Goal: Find specific page/section: Find specific page/section

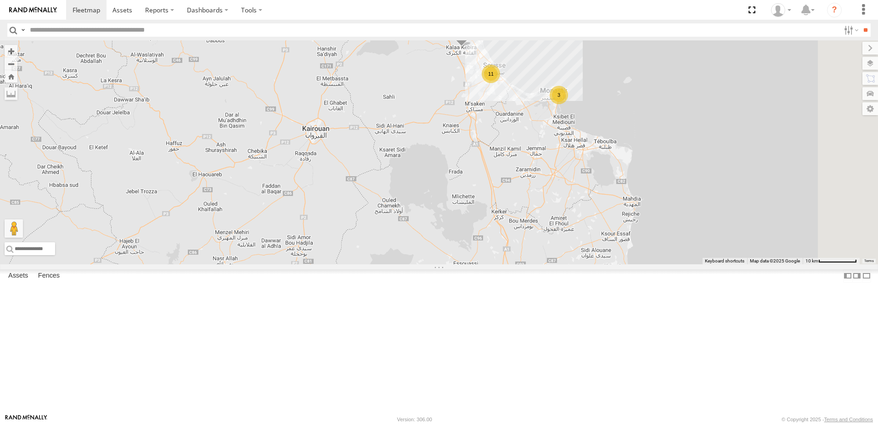
drag, startPoint x: 567, startPoint y: 164, endPoint x: 367, endPoint y: 209, distance: 204.6
click at [372, 210] on div "245 TU 9061 11 3" at bounding box center [439, 152] width 878 height 224
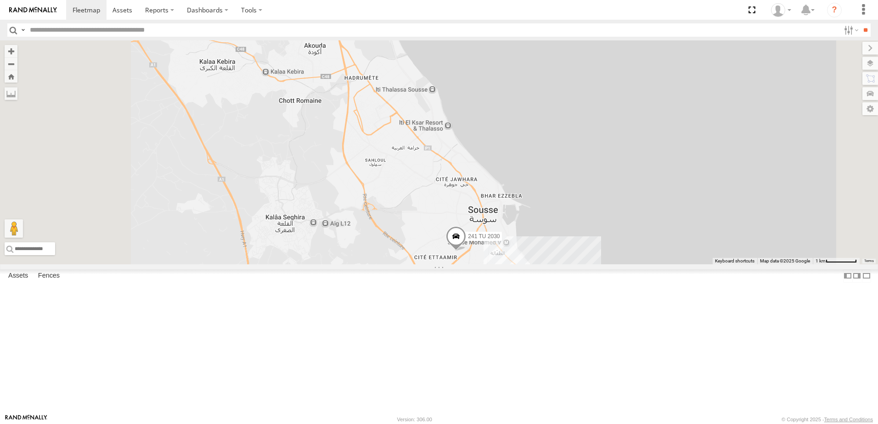
drag, startPoint x: 287, startPoint y: 138, endPoint x: 440, endPoint y: 253, distance: 190.8
click at [439, 253] on div "245 TU 9061 241 TU 2030 246 TU 8289 245 TU 9059 247 TU 7028 241 TU 2026 9" at bounding box center [439, 152] width 878 height 224
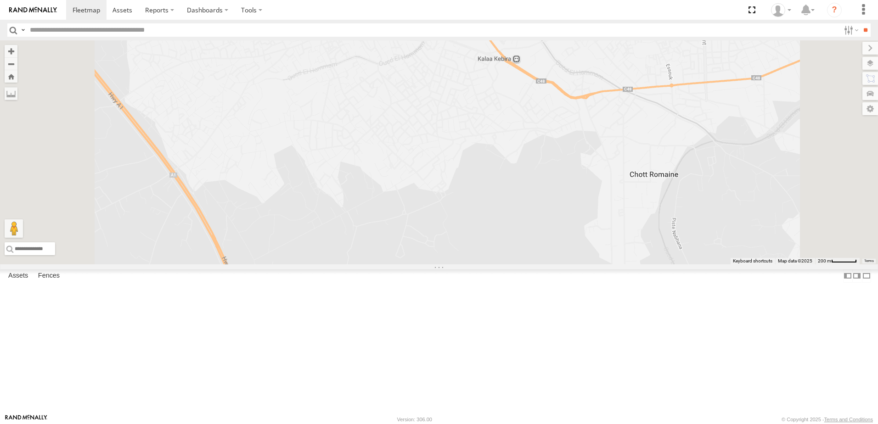
drag, startPoint x: 481, startPoint y: 226, endPoint x: 502, endPoint y: 335, distance: 110.8
click at [502, 265] on div "245 TU 9061 241 TU 2030 246 TU 8289 245 TU 9059 247 TU 7028 241 TU 2026" at bounding box center [439, 152] width 878 height 224
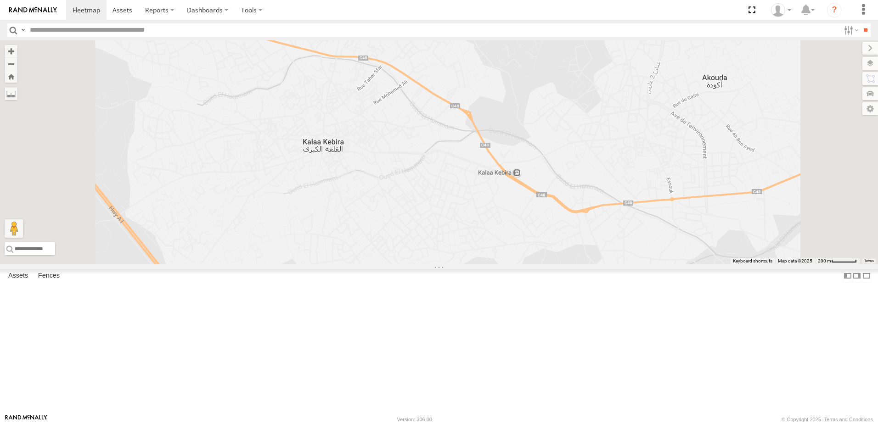
drag, startPoint x: 508, startPoint y: 270, endPoint x: 485, endPoint y: 310, distance: 46.3
click at [485, 265] on div "245 TU 9061 241 TU 2030 246 TU 8289 245 TU 9059 247 TU 7028 241 TU 2026" at bounding box center [439, 152] width 878 height 224
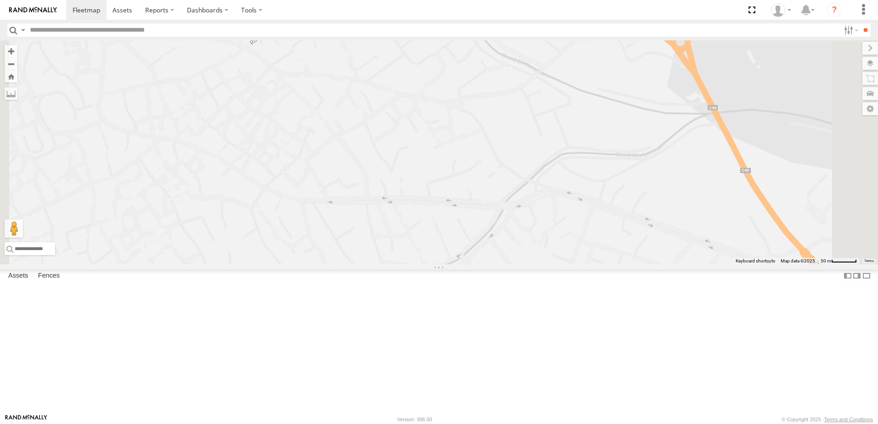
drag, startPoint x: 503, startPoint y: 219, endPoint x: 453, endPoint y: 389, distance: 177.1
click at [456, 265] on div "245 TU 9061 241 TU 2030 246 TU 8289 245 TU 9059 247 TU 7028 241 TU 2026" at bounding box center [439, 152] width 878 height 224
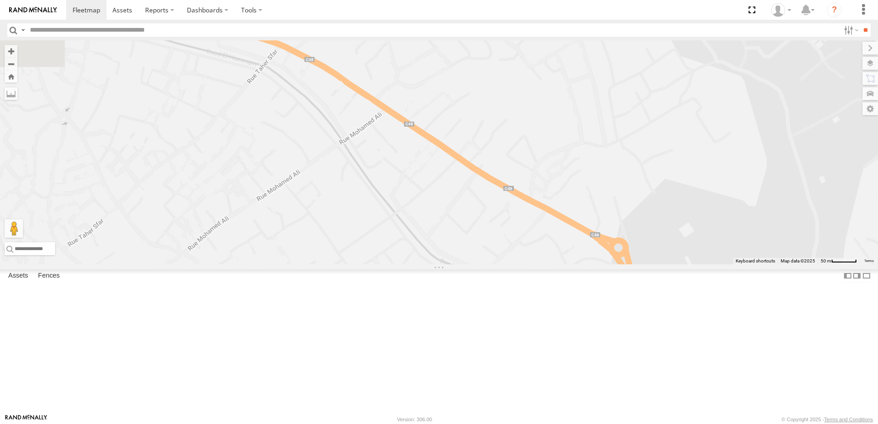
drag, startPoint x: 409, startPoint y: 299, endPoint x: 441, endPoint y: 360, distance: 69.4
click at [441, 265] on div "245 TU 9061 241 TU 2030 246 TU 8289 245 TU 9059 247 TU 7028 241 TU 2026" at bounding box center [439, 152] width 878 height 224
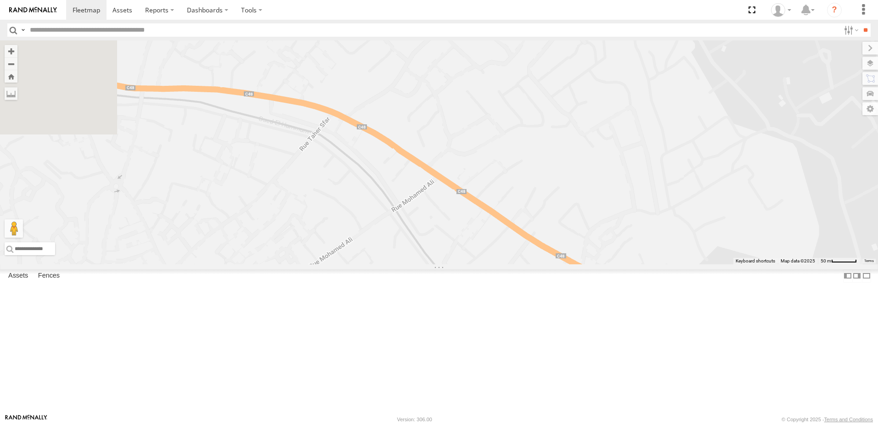
drag, startPoint x: 398, startPoint y: 291, endPoint x: 476, endPoint y: 344, distance: 94.3
click at [476, 265] on div "245 TU 9061 241 TU 2030 246 TU 8289 245 TU 9059 247 TU 7028 241 TU 2026" at bounding box center [439, 152] width 878 height 224
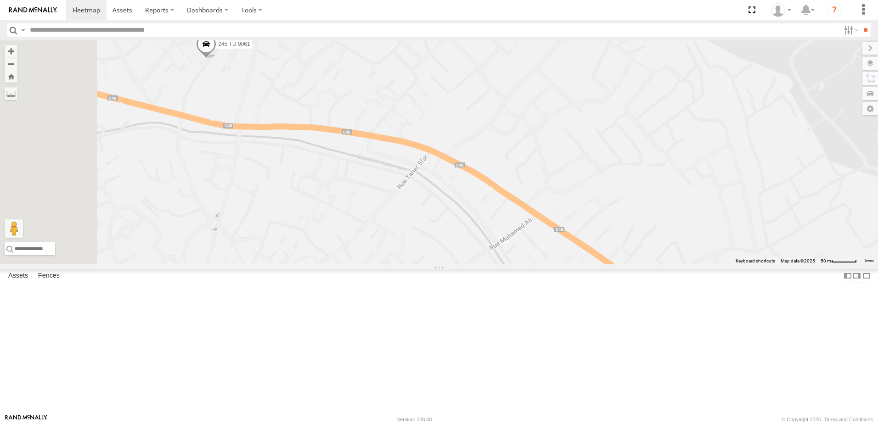
drag, startPoint x: 447, startPoint y: 327, endPoint x: 465, endPoint y: 335, distance: 19.7
click at [465, 265] on div "245 TU 9061 241 TU 2030 246 TU 8289 245 TU 9059 247 TU 7028 241 TU 2026" at bounding box center [439, 152] width 878 height 224
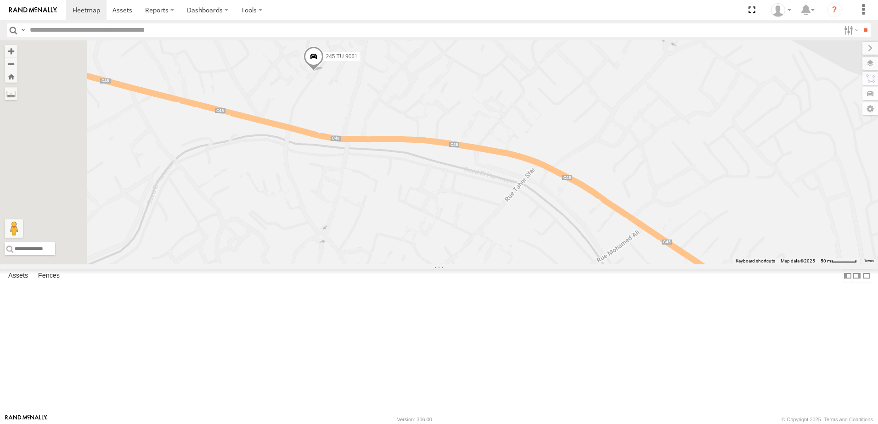
drag, startPoint x: 390, startPoint y: 288, endPoint x: 484, endPoint y: 290, distance: 93.7
click at [484, 265] on div "245 TU 9061 241 TU 2030 246 TU 8289 245 TU 9059 247 TU 7028 241 TU 2026" at bounding box center [439, 152] width 878 height 224
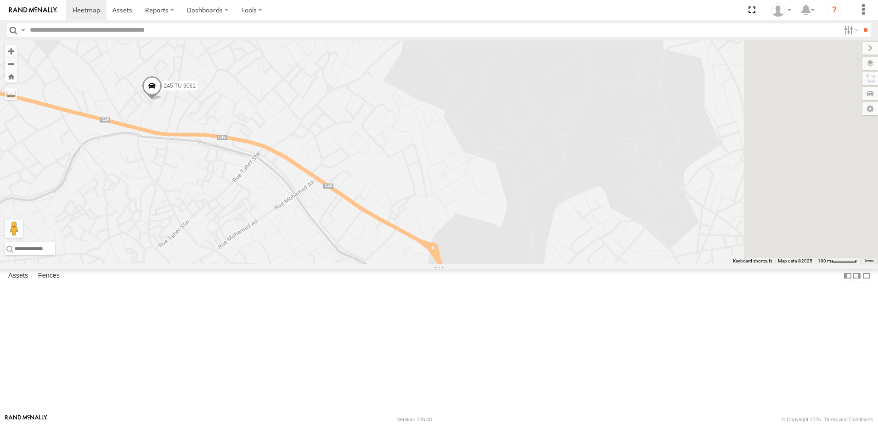
drag, startPoint x: 495, startPoint y: 299, endPoint x: 316, endPoint y: 262, distance: 182.8
click at [316, 262] on div "245 TU 9061 241 TU 2030 246 TU 8289 245 TU 9059 247 TU 7028 241 TU 2026" at bounding box center [439, 152] width 878 height 224
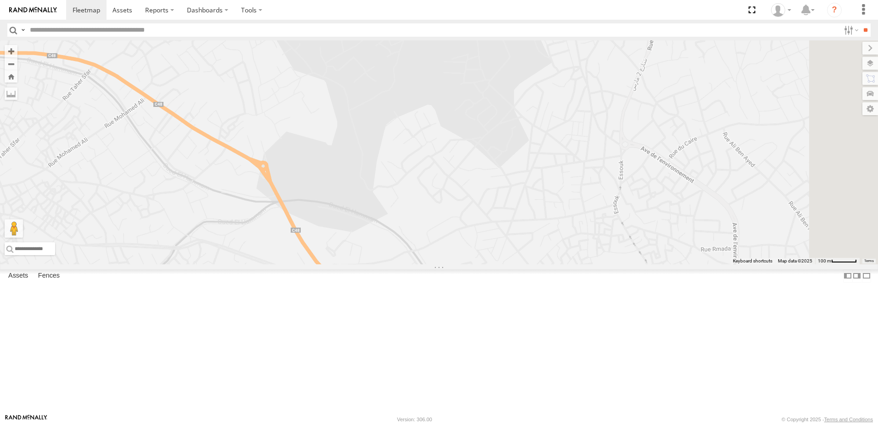
drag, startPoint x: 438, startPoint y: 343, endPoint x: 414, endPoint y: 233, distance: 112.2
click at [420, 248] on div "245 TU 9061 241 TU 2030 246 TU 8289 245 TU 9059 247 TU 7028 241 TU 2026" at bounding box center [439, 152] width 878 height 224
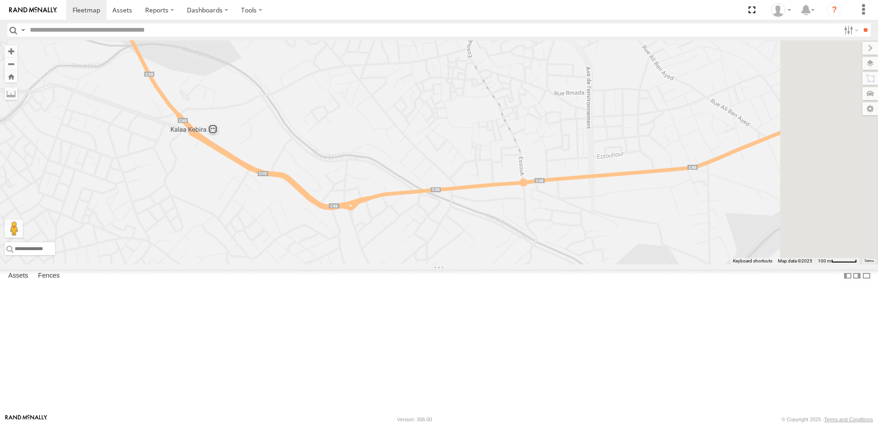
drag, startPoint x: 618, startPoint y: 289, endPoint x: 467, endPoint y: 248, distance: 156.5
click at [467, 248] on div "245 TU 9061 241 TU 2030 246 TU 8289 245 TU 9059 247 TU 7028 241 TU 2026" at bounding box center [439, 152] width 878 height 224
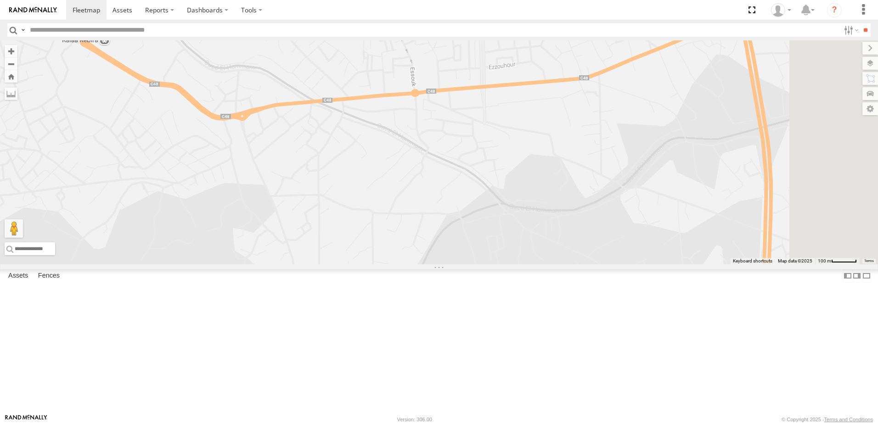
drag, startPoint x: 583, startPoint y: 310, endPoint x: 335, endPoint y: 311, distance: 248.0
click at [338, 265] on div "245 TU 9061 241 TU 2030 246 TU 8289 245 TU 9059 247 TU 7028 241 TU 2026" at bounding box center [439, 152] width 878 height 224
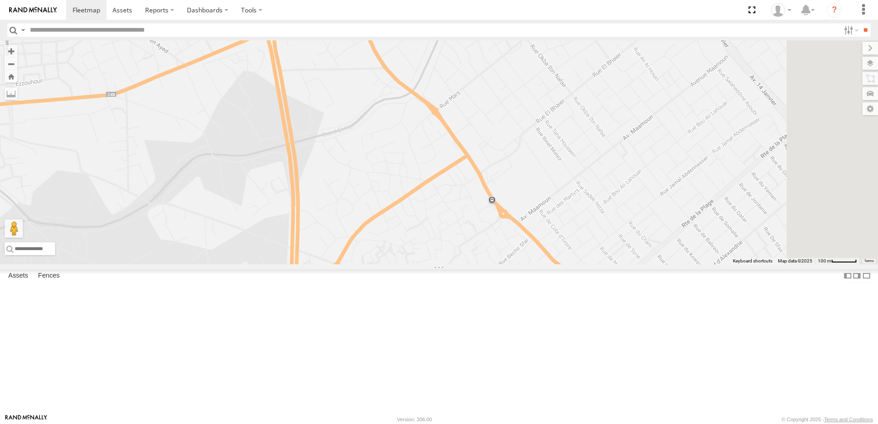
drag, startPoint x: 468, startPoint y: 243, endPoint x: 357, endPoint y: 284, distance: 118.1
click at [359, 265] on div "245 TU 9061 241 TU 2030 246 TU 8289 245 TU 9059 247 TU 7028 241 TU 2026" at bounding box center [439, 152] width 878 height 224
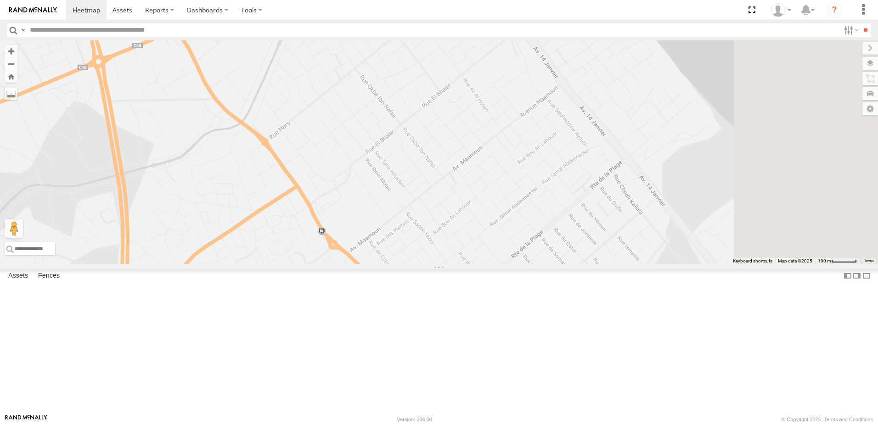
drag, startPoint x: 516, startPoint y: 265, endPoint x: 428, endPoint y: 223, distance: 97.6
click at [428, 226] on div "245 TU 9061 241 TU 2030 246 TU 8289 245 TU 9059 247 TU 7028 241 TU 2026" at bounding box center [439, 152] width 878 height 224
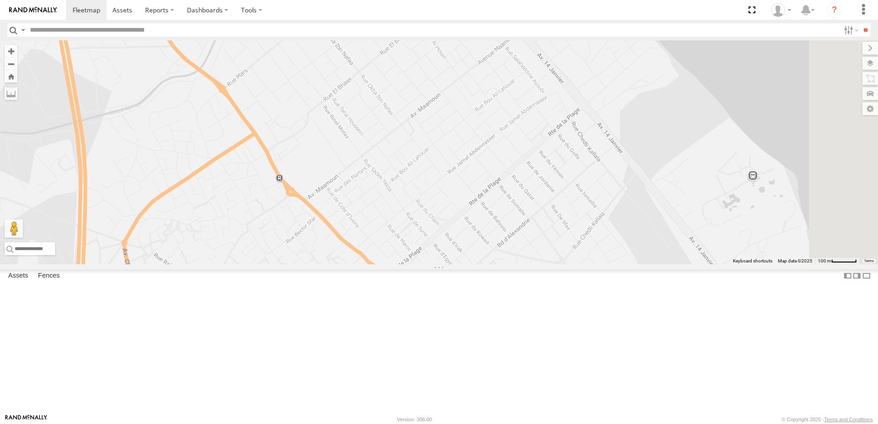
drag, startPoint x: 657, startPoint y: 306, endPoint x: 550, endPoint y: 217, distance: 139.2
click at [553, 220] on div "245 TU 9061 241 TU 2030 246 TU 8289 245 TU 9059 247 TU 7028 241 TU 2026" at bounding box center [439, 152] width 878 height 224
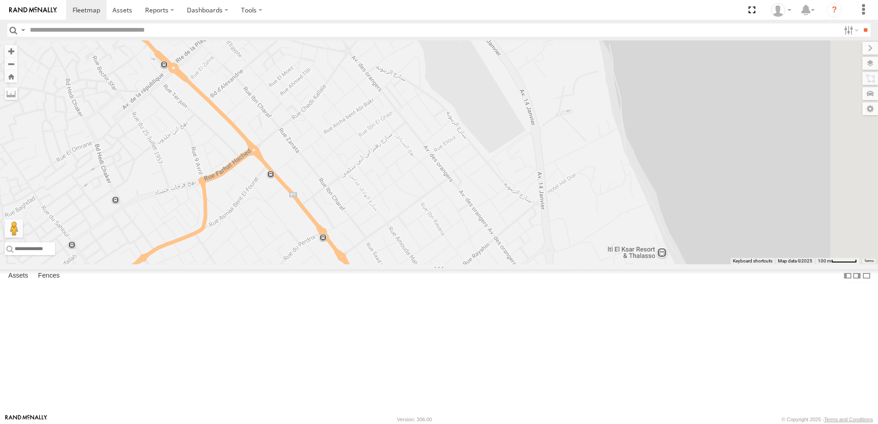
drag, startPoint x: 579, startPoint y: 242, endPoint x: 491, endPoint y: 153, distance: 125.0
click at [527, 174] on div "245 TU 9061 241 TU 2030 246 TU 8289 245 TU 9059 247 TU 7028 241 TU 2026" at bounding box center [439, 152] width 878 height 224
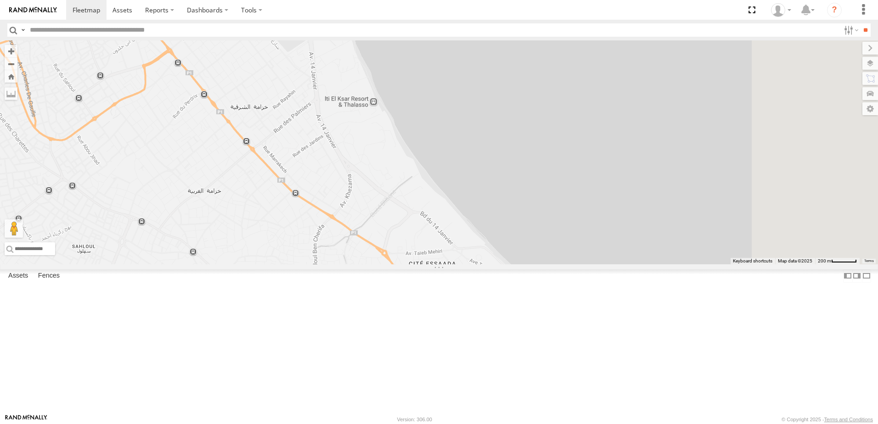
drag, startPoint x: 519, startPoint y: 242, endPoint x: 409, endPoint y: 211, distance: 114.6
click at [409, 211] on div "245 TU 9061 241 TU 2030 246 TU 8289 245 TU 9059 247 TU 7028 241 TU 2026" at bounding box center [439, 152] width 878 height 224
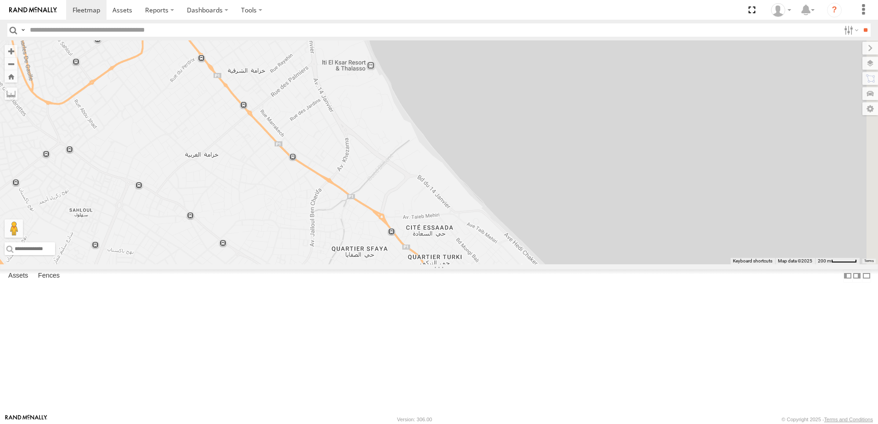
drag, startPoint x: 411, startPoint y: 225, endPoint x: 383, endPoint y: 131, distance: 98.1
click at [383, 131] on div "245 TU 9061 241 TU 2030 246 TU 8289 245 TU 9059 247 TU 7028 241 TU 2026" at bounding box center [439, 152] width 878 height 224
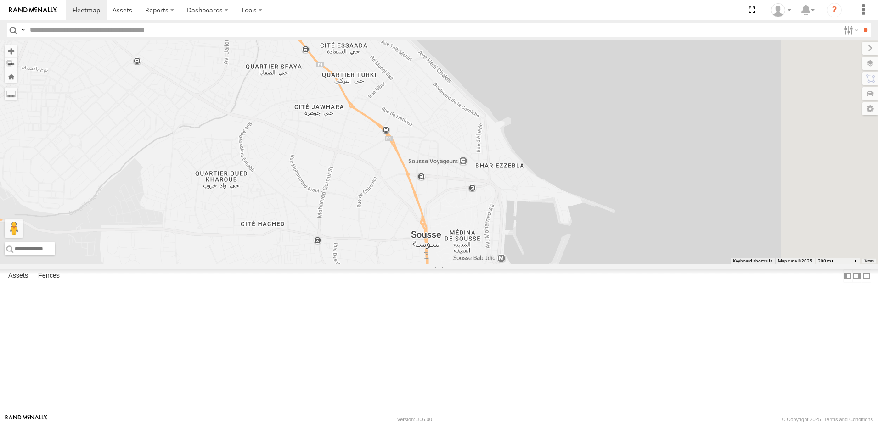
drag, startPoint x: 528, startPoint y: 315, endPoint x: 474, endPoint y: 180, distance: 145.3
click at [475, 183] on div "245 TU 9061 241 TU 2030 246 TU 8289 245 TU 9059 247 TU 7028 241 TU 2026" at bounding box center [439, 152] width 878 height 224
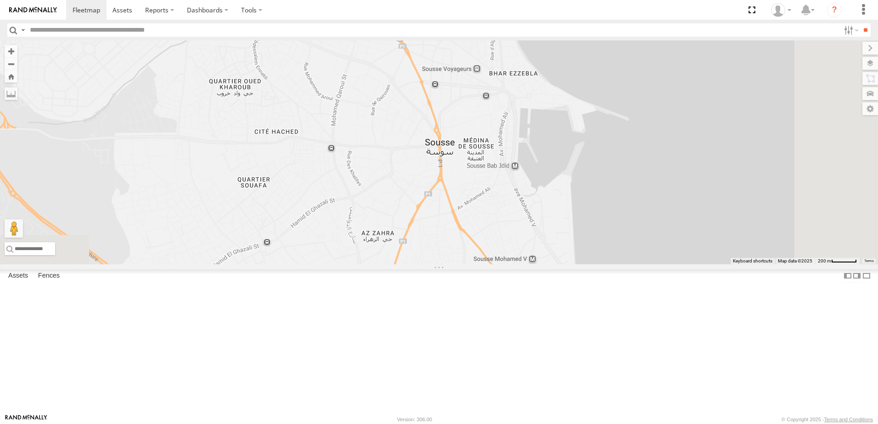
drag, startPoint x: 473, startPoint y: 263, endPoint x: 526, endPoint y: 199, distance: 83.4
click at [526, 199] on div "245 TU 9061 241 TU 2030 246 TU 8289 245 TU 9059 247 TU 7028 241 TU 2026" at bounding box center [439, 152] width 878 height 224
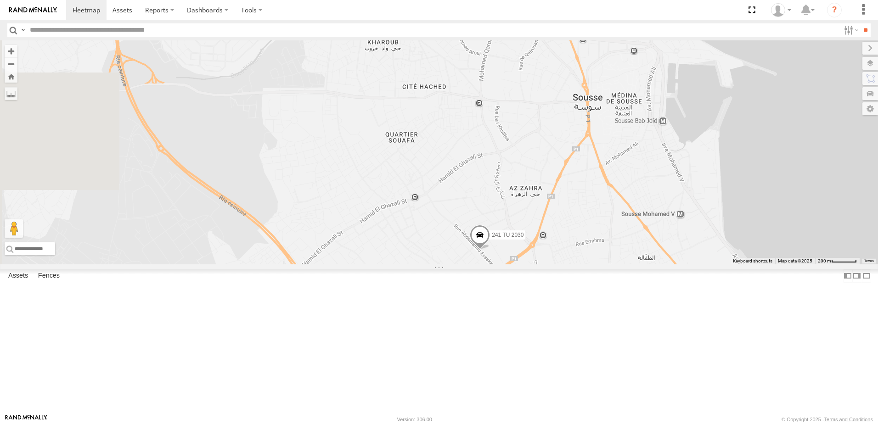
drag, startPoint x: 448, startPoint y: 234, endPoint x: 556, endPoint y: 215, distance: 109.6
click at [556, 215] on div "245 TU 9061 241 TU 2030 246 TU 8289 245 TU 9059 247 TU 7028 241 TU 2026" at bounding box center [439, 152] width 878 height 224
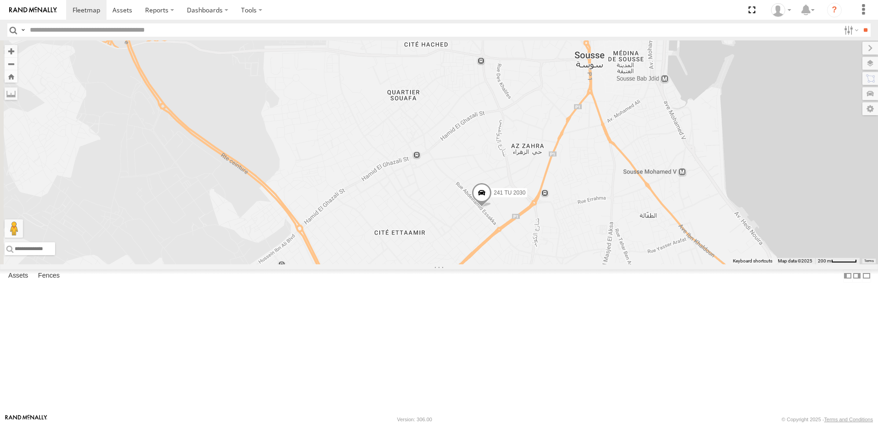
drag, startPoint x: 535, startPoint y: 250, endPoint x: 507, endPoint y: 168, distance: 86.4
click at [517, 172] on div "245 TU 9061 241 TU 2030 246 TU 8289 245 TU 9059 247 TU 7028 241 TU 2026" at bounding box center [439, 152] width 878 height 224
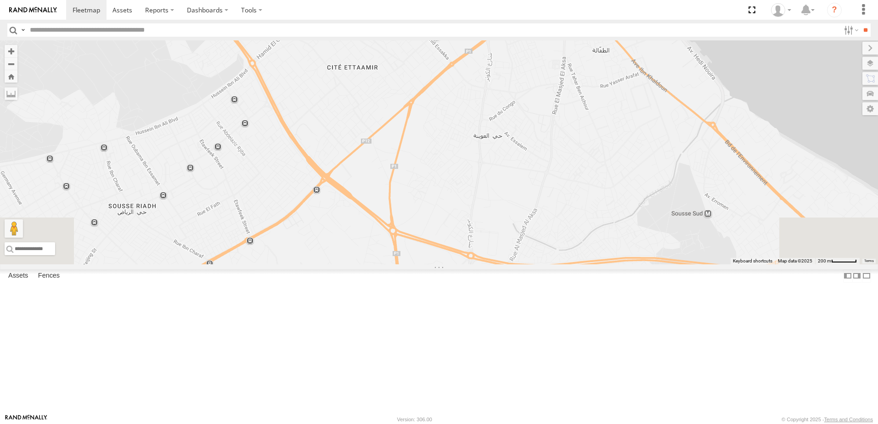
drag, startPoint x: 516, startPoint y: 220, endPoint x: 500, endPoint y: 141, distance: 80.1
click at [507, 147] on div "245 TU 9061 241 TU 2030 246 TU 8289 245 TU 9059 247 TU 7028 241 TU 2026" at bounding box center [439, 152] width 878 height 224
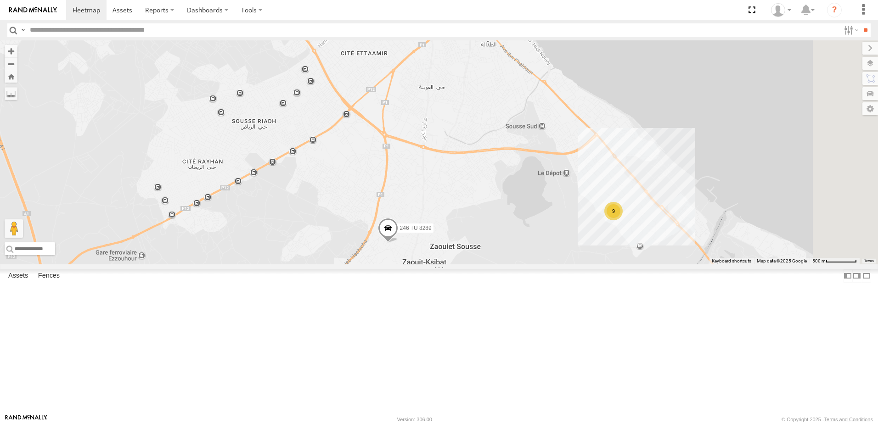
drag, startPoint x: 648, startPoint y: 233, endPoint x: 562, endPoint y: 164, distance: 110.1
click at [562, 164] on div "245 TU 9061 241 TU 2030 246 TU 8289 245 TU 9059 247 TU 7028 241 TU 2026 9" at bounding box center [439, 152] width 878 height 224
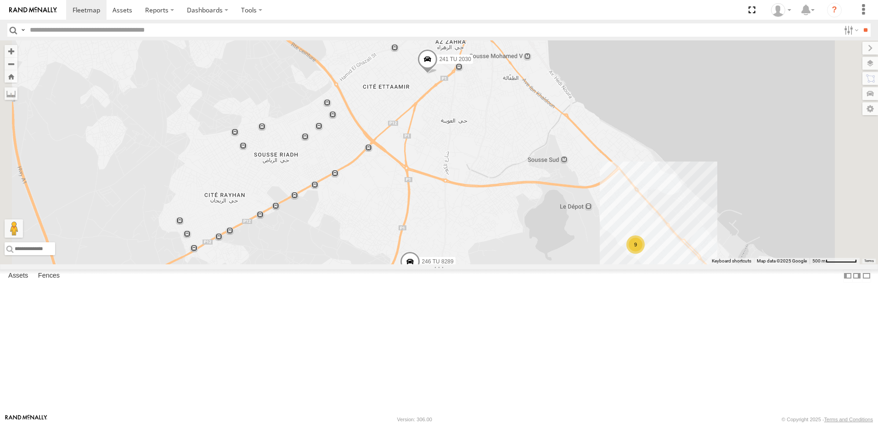
drag, startPoint x: 370, startPoint y: 223, endPoint x: 441, endPoint y: 307, distance: 109.8
click at [438, 265] on div "245 TU 9061 241 TU 2030 246 TU 8289 245 TU 9059 247 TU 7028 241 TU 2026 9" at bounding box center [439, 152] width 878 height 224
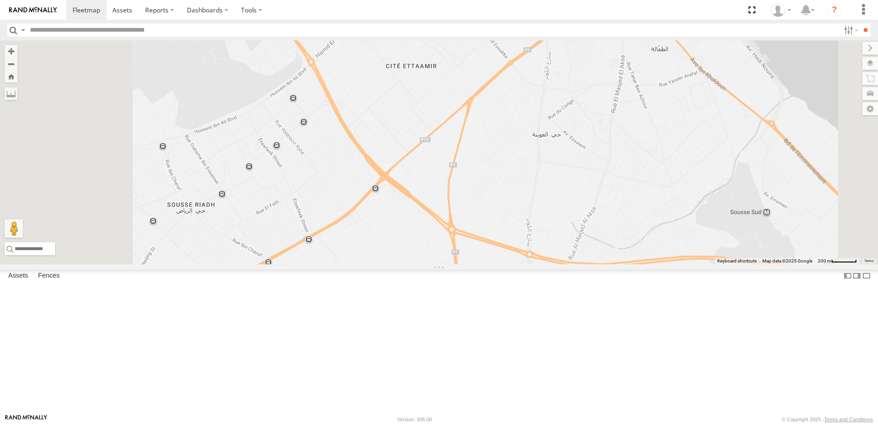
drag, startPoint x: 482, startPoint y: 248, endPoint x: 597, endPoint y: 364, distance: 163.3
click at [583, 265] on div "245 TU 9061 241 TU 2030 246 TU 8289 245 TU 9059 247 TU 7028 241 TU 2026" at bounding box center [439, 152] width 878 height 224
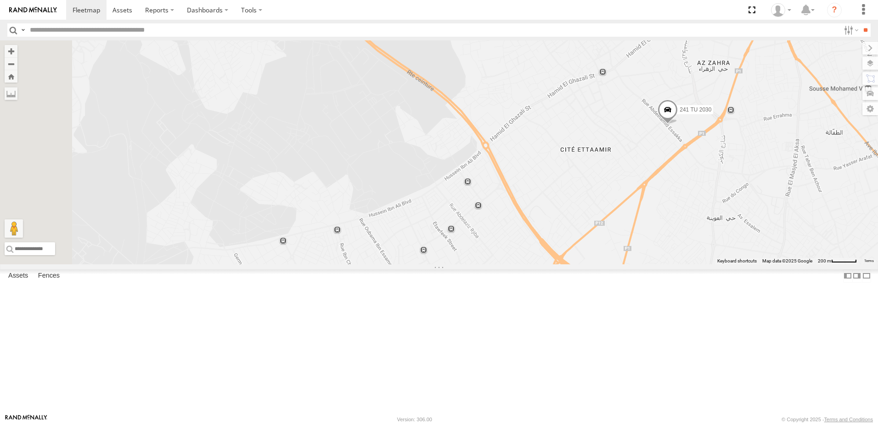
drag, startPoint x: 564, startPoint y: 295, endPoint x: 662, endPoint y: 318, distance: 99.9
click at [637, 265] on div "245 TU 9061 241 TU 2030 246 TU 8289 245 TU 9059 247 TU 7028 241 TU 2026" at bounding box center [439, 152] width 878 height 224
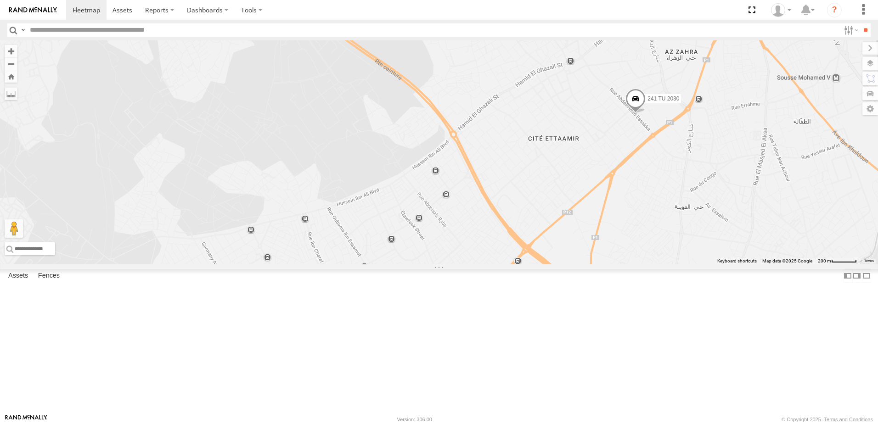
drag, startPoint x: 496, startPoint y: 276, endPoint x: 454, endPoint y: 258, distance: 46.1
click at [454, 258] on div "245 TU 9061 241 TU 2030 246 TU 8289 245 TU 9059 247 TU 7028 241 TU 2026" at bounding box center [439, 152] width 878 height 224
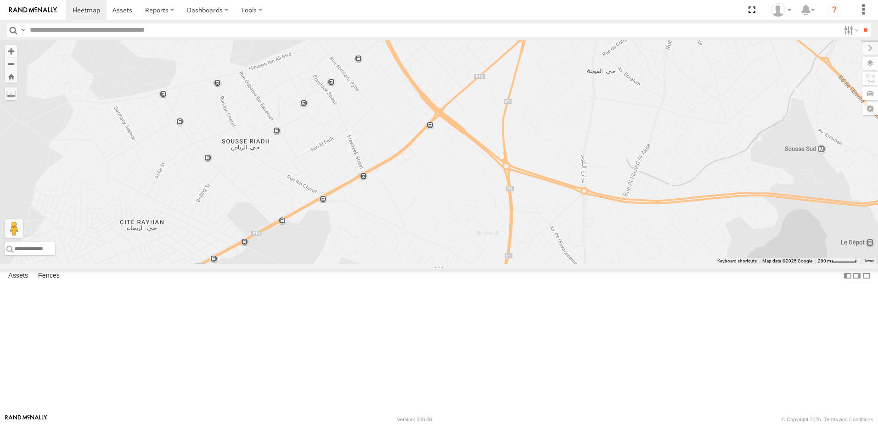
drag, startPoint x: 545, startPoint y: 326, endPoint x: 444, endPoint y: 183, distance: 175.0
click at [444, 183] on div "245 TU 9061 241 TU 2030 246 TU 8289 245 TU 9059 247 TU 7028 241 TU 2026" at bounding box center [439, 152] width 878 height 224
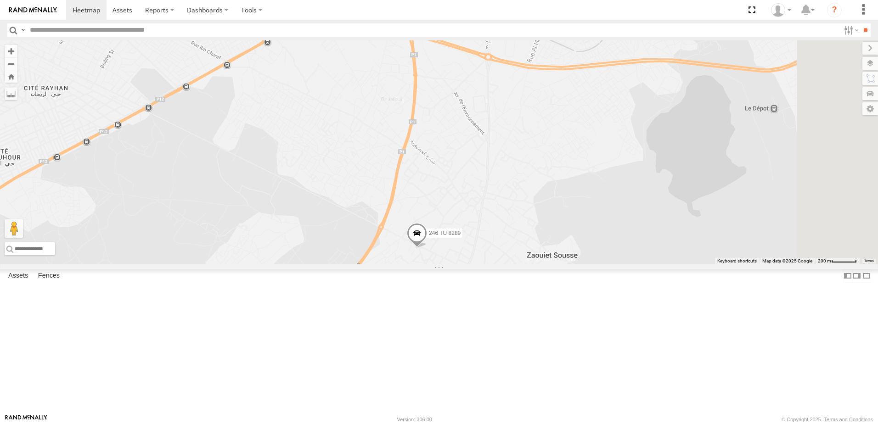
drag, startPoint x: 522, startPoint y: 316, endPoint x: 440, endPoint y: 212, distance: 131.5
click at [440, 213] on div "245 TU 9061 241 TU 2030 246 TU 8289 245 TU 9059 247 TU 7028 241 TU 2026" at bounding box center [439, 152] width 878 height 224
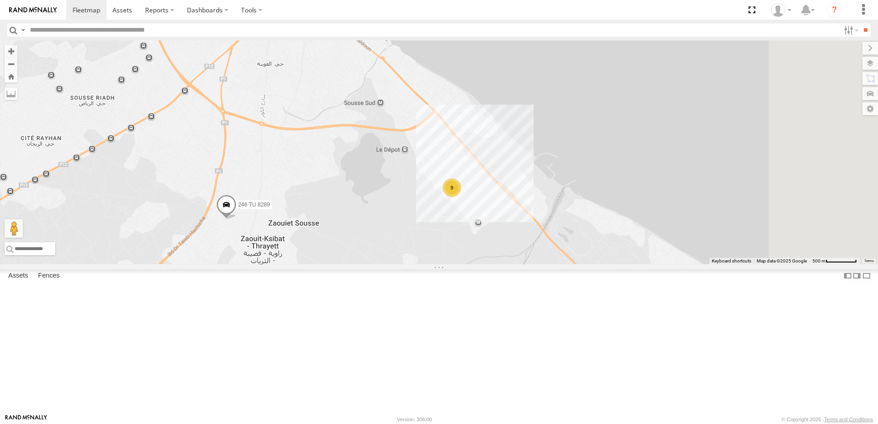
drag, startPoint x: 688, startPoint y: 259, endPoint x: 505, endPoint y: 284, distance: 185.0
click at [505, 265] on div "245 TU 9061 241 TU 2030 246 TU 8289 245 TU 9059 247 TU 7028 241 TU 2026 9" at bounding box center [439, 152] width 878 height 224
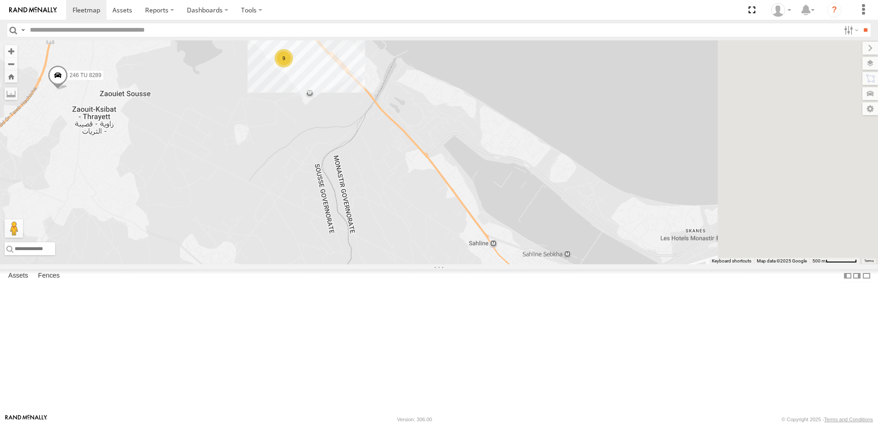
drag, startPoint x: 600, startPoint y: 372, endPoint x: 437, endPoint y: 221, distance: 221.3
click at [443, 228] on div "245 TU 9061 241 TU 2030 246 TU 8289 245 TU 9059 247 TU 7028 241 TU 2026 9" at bounding box center [439, 152] width 878 height 224
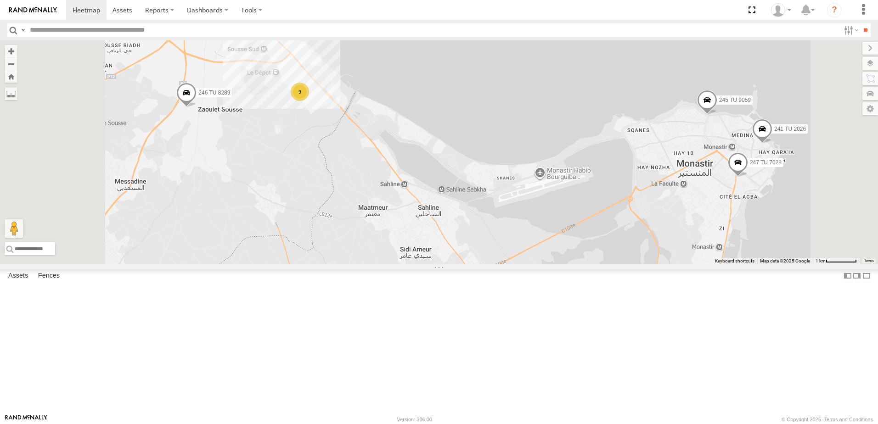
scroll to position [230, 0]
drag, startPoint x: 712, startPoint y: 413, endPoint x: 532, endPoint y: 346, distance: 191.5
click at [533, 265] on div "245 TU 9061 241 TU 2030 246 TU 8289 245 TU 9059 247 TU 7028 241 TU 2026 9 Keybo…" at bounding box center [439, 152] width 878 height 224
drag, startPoint x: 690, startPoint y: 314, endPoint x: 517, endPoint y: 298, distance: 173.4
click at [517, 265] on div "245 TU 9061 241 TU 2030 246 TU 8289 245 TU 9059 247 TU 7028 241 TU 2026 9" at bounding box center [439, 152] width 878 height 224
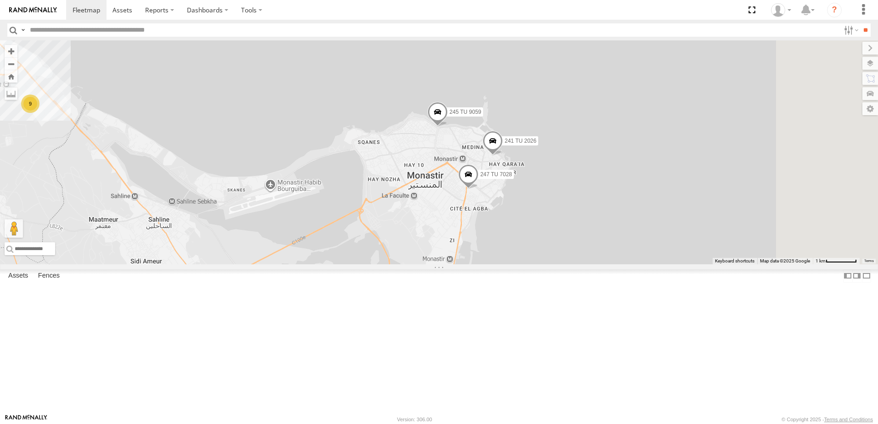
drag, startPoint x: 553, startPoint y: 267, endPoint x: 475, endPoint y: 304, distance: 85.7
click at [475, 265] on div "245 TU 9061 241 TU 2030 246 TU 8289 245 TU 9059 247 TU 7028 241 TU 2026 9" at bounding box center [439, 152] width 878 height 224
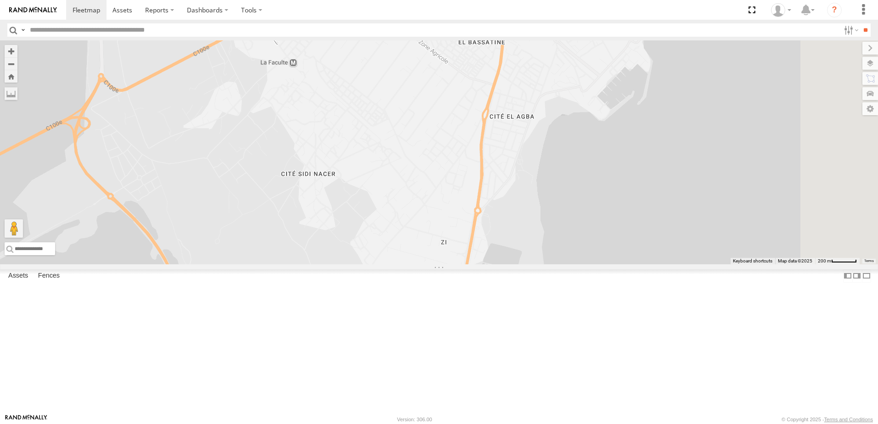
drag, startPoint x: 515, startPoint y: 349, endPoint x: 400, endPoint y: 394, distance: 123.7
click at [403, 265] on div "245 TU 9061 241 TU 2030 246 TU 8289 245 TU 9059 247 TU 7028 241 TU 2026" at bounding box center [439, 152] width 878 height 224
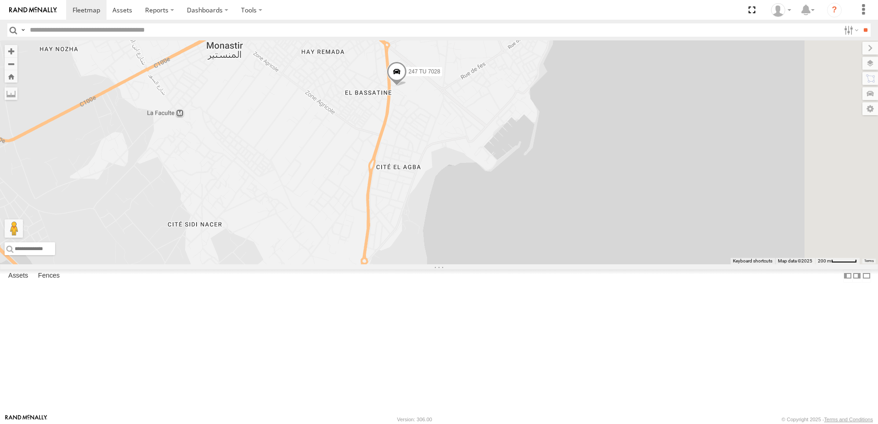
drag, startPoint x: 466, startPoint y: 271, endPoint x: 419, endPoint y: 338, distance: 81.5
click at [419, 265] on div "245 TU 9061 241 TU 2030 246 TU 8289 245 TU 9059 247 TU 7028 241 TU 2026" at bounding box center [439, 152] width 878 height 224
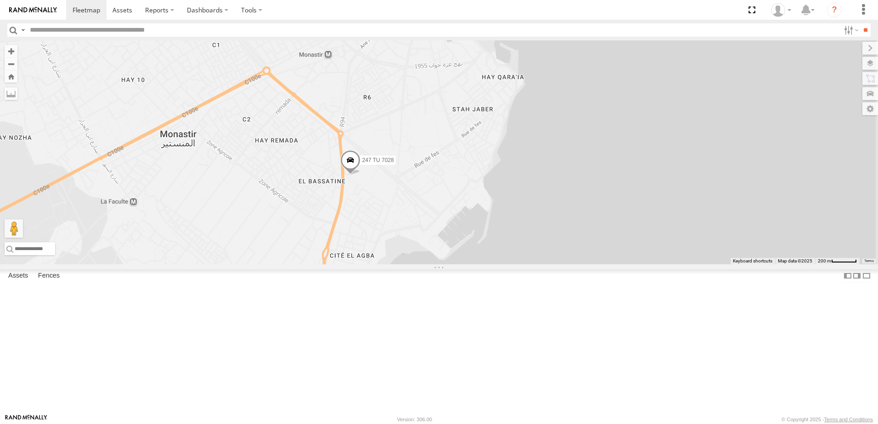
drag, startPoint x: 407, startPoint y: 277, endPoint x: 376, endPoint y: 368, distance: 95.7
click at [377, 265] on div "245 TU 9061 241 TU 2030 246 TU 8289 245 TU 9059 247 TU 7028 241 TU 2026" at bounding box center [439, 152] width 878 height 224
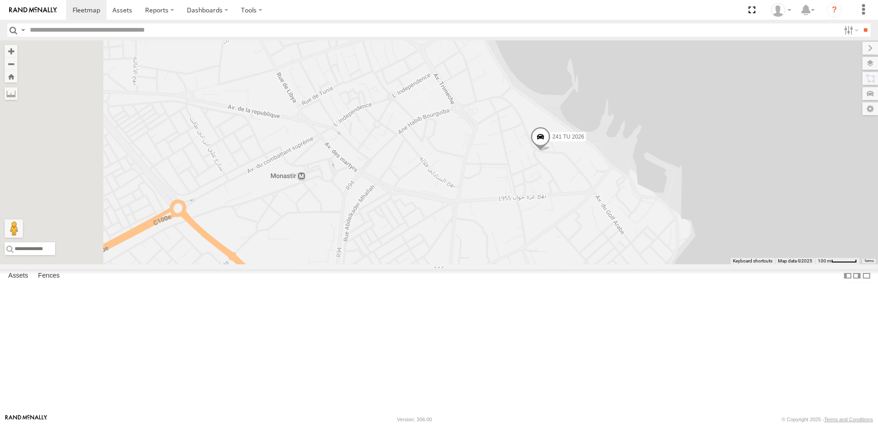
drag, startPoint x: 388, startPoint y: 220, endPoint x: 477, endPoint y: 323, distance: 136.4
click at [477, 265] on div "245 TU 9061 241 TU 2030 246 TU 8289 245 TU 9059 247 TU 7028 241 TU 2026" at bounding box center [439, 152] width 878 height 224
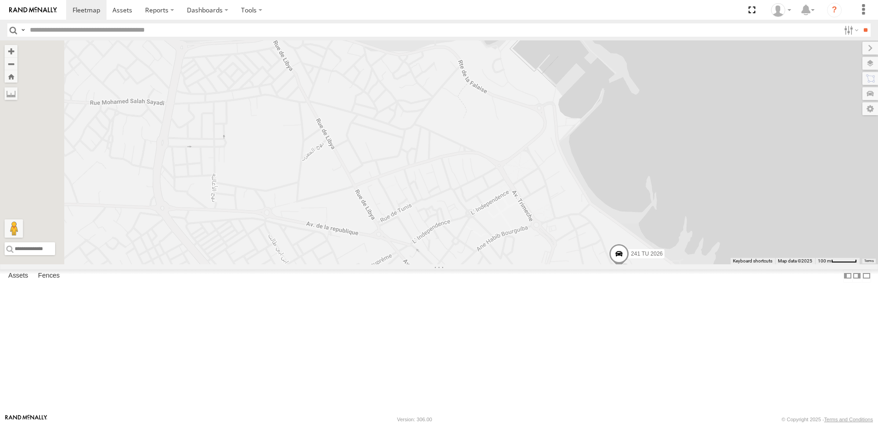
drag, startPoint x: 394, startPoint y: 246, endPoint x: 449, endPoint y: 309, distance: 83.6
click at [448, 265] on div "245 TU 9061 241 TU 2030 246 TU 8289 245 TU 9059 247 TU 7028 241 TU 2026" at bounding box center [439, 152] width 878 height 224
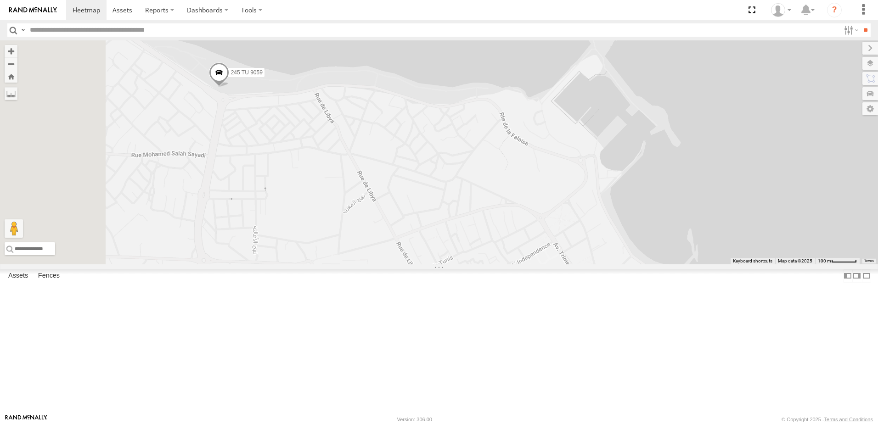
drag, startPoint x: 433, startPoint y: 279, endPoint x: 462, endPoint y: 314, distance: 46.0
click at [461, 265] on div "245 TU 9061 241 TU 2030 246 TU 8289 245 TU 9059 247 TU 7028 241 TU 2026" at bounding box center [439, 152] width 878 height 224
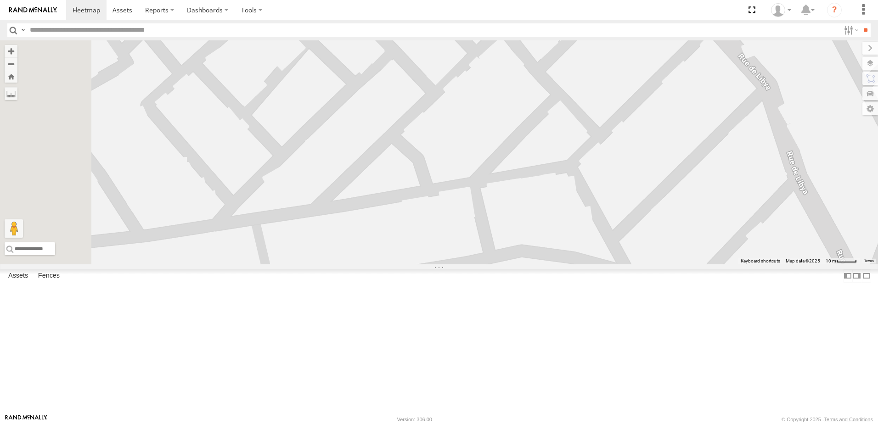
drag, startPoint x: 366, startPoint y: 195, endPoint x: 510, endPoint y: 420, distance: 267.5
click at [510, 420] on body at bounding box center [439, 212] width 878 height 424
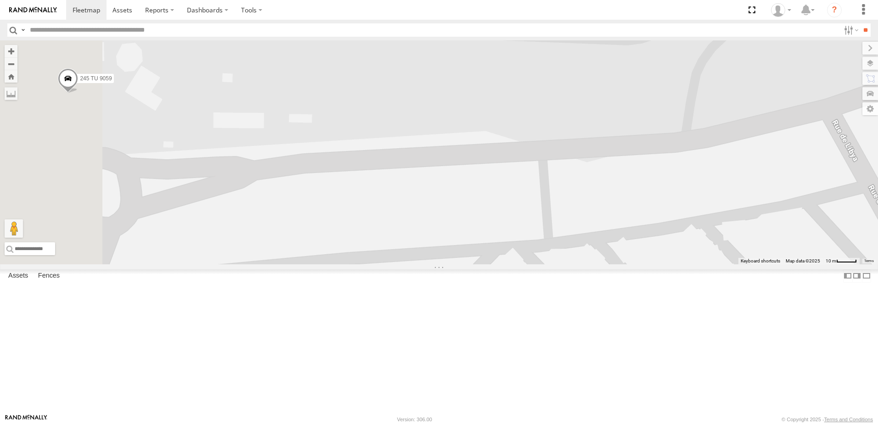
drag, startPoint x: 410, startPoint y: 321, endPoint x: 466, endPoint y: 379, distance: 80.2
click at [465, 265] on div "245 TU 9061 241 TU 2030 246 TU 8289 245 TU 9059 247 TU 7028 241 TU 2026" at bounding box center [439, 152] width 878 height 224
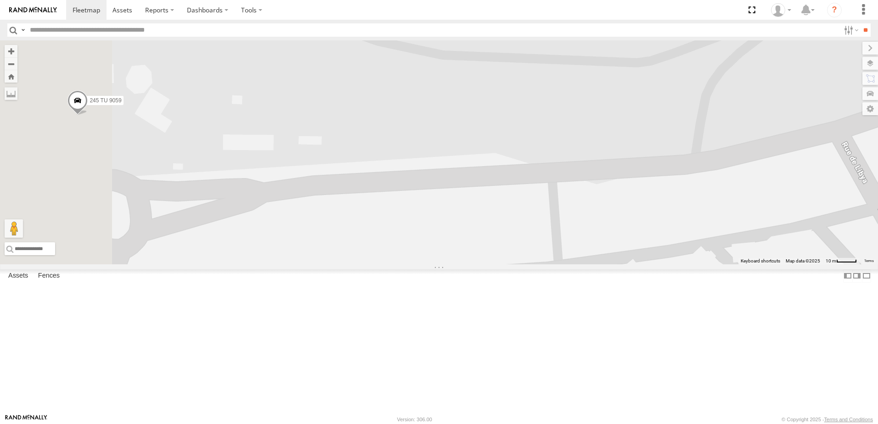
drag, startPoint x: 418, startPoint y: 252, endPoint x: 449, endPoint y: 360, distance: 112.5
click at [449, 265] on div "245 TU 9061 241 TU 2030 246 TU 8289 245 TU 9059 247 TU 7028 241 TU 2026" at bounding box center [439, 152] width 878 height 224
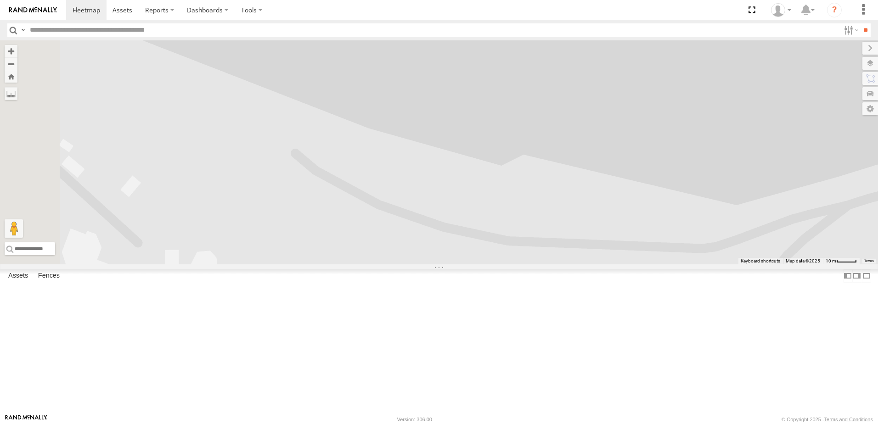
drag, startPoint x: 392, startPoint y: 267, endPoint x: 457, endPoint y: 332, distance: 92.2
click at [457, 265] on div "245 TU 9061 241 TU 2030 246 TU 8289 245 TU 9059 247 TU 7028 241 TU 2026" at bounding box center [439, 152] width 878 height 224
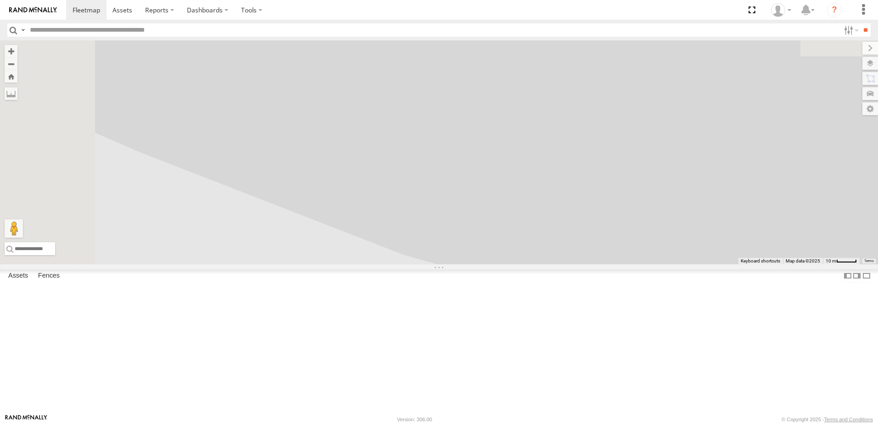
drag, startPoint x: 425, startPoint y: 265, endPoint x: 405, endPoint y: 355, distance: 92.3
click at [406, 265] on div "245 TU 9061 241 TU 2030 246 TU 8289 245 TU 9059 247 TU 7028 241 TU 2026" at bounding box center [439, 152] width 878 height 224
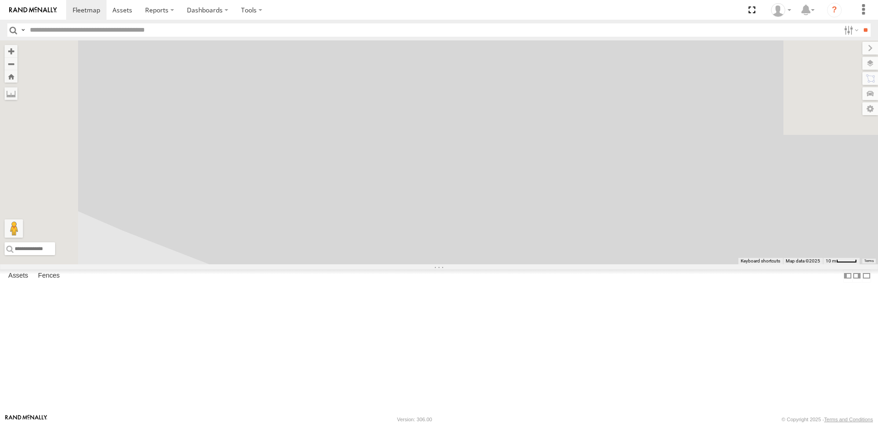
drag, startPoint x: 418, startPoint y: 307, endPoint x: 440, endPoint y: 353, distance: 51.4
click at [440, 265] on div "245 TU 9061 241 TU 2030 246 TU 8289 245 TU 9059 247 TU 7028 241 TU 2026" at bounding box center [439, 152] width 878 height 224
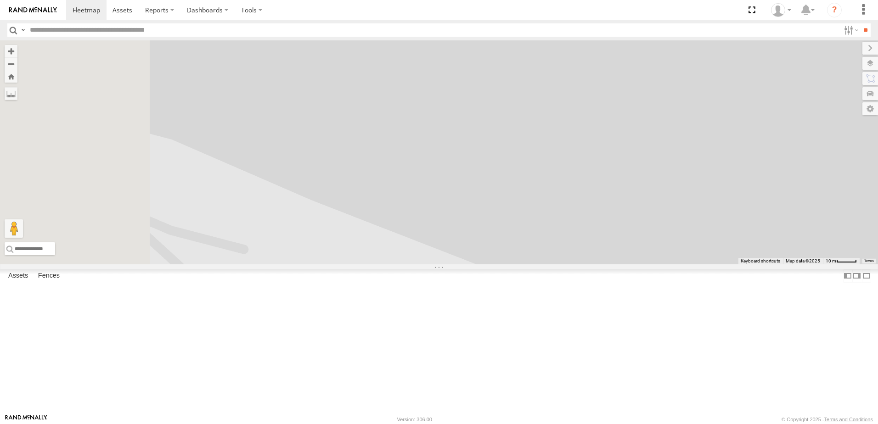
drag, startPoint x: 378, startPoint y: 321, endPoint x: 580, endPoint y: 220, distance: 226.5
click at [576, 223] on div "245 TU 9061 241 TU 2030 246 TU 8289 245 TU 9059 247 TU 7028 241 TU 2026" at bounding box center [439, 152] width 878 height 224
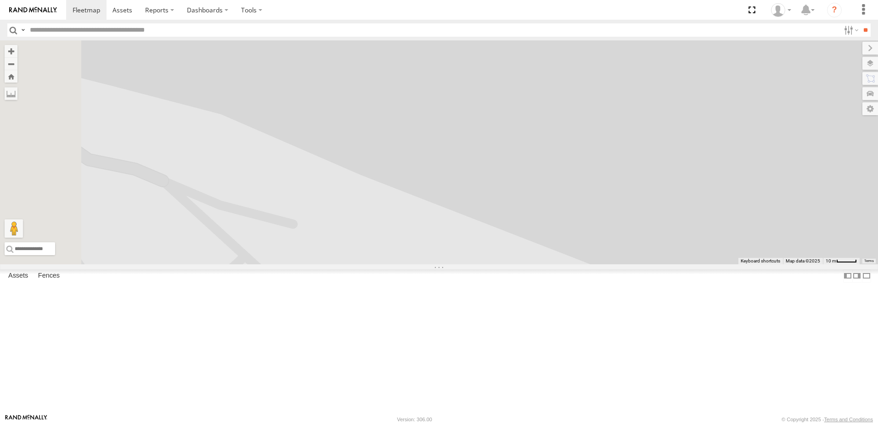
drag, startPoint x: 503, startPoint y: 292, endPoint x: 517, endPoint y: 243, distance: 50.9
click at [516, 247] on div "245 TU 9061 241 TU 2030 246 TU 8289 245 TU 9059 247 TU 7028 241 TU 2026" at bounding box center [439, 152] width 878 height 224
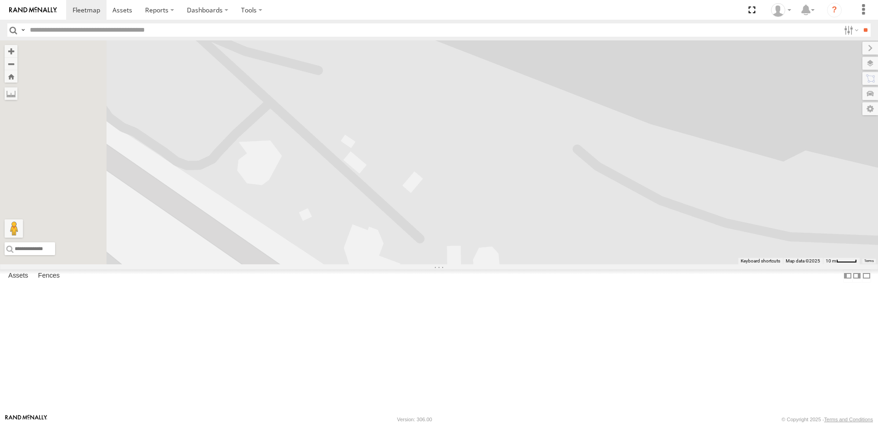
drag, startPoint x: 504, startPoint y: 303, endPoint x: 509, endPoint y: 189, distance: 114.0
click at [509, 197] on div "245 TU 9061 241 TU 2030 246 TU 8289 245 TU 9059 247 TU 7028 241 TU 2026" at bounding box center [439, 152] width 878 height 224
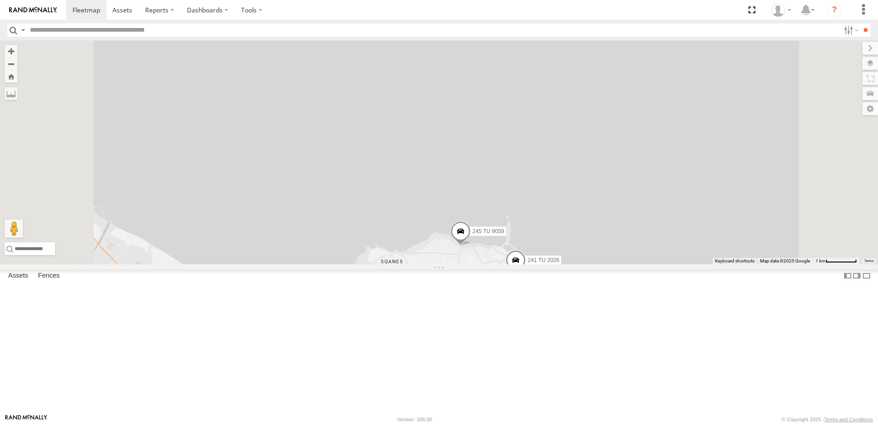
drag, startPoint x: 533, startPoint y: 389, endPoint x: 553, endPoint y: 272, distance: 118.8
click at [553, 265] on div "245 TU 9061 241 TU 2030 246 TU 8289 245 TU 9059 247 TU 7028 241 TU 2026" at bounding box center [439, 152] width 878 height 224
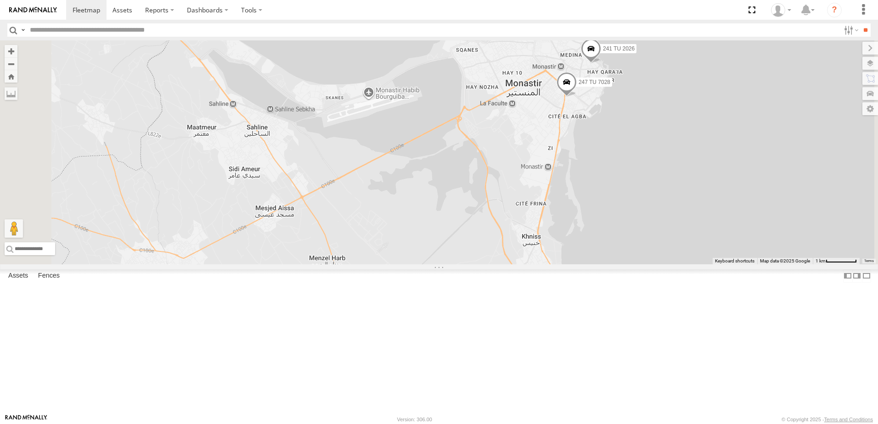
drag, startPoint x: 458, startPoint y: 348, endPoint x: 577, endPoint y: 196, distance: 193.0
click at [577, 196] on div "245 TU 9061 241 TU 2030 246 TU 8289 245 TU 9059 247 TU 7028 241 TU 2026" at bounding box center [439, 152] width 878 height 224
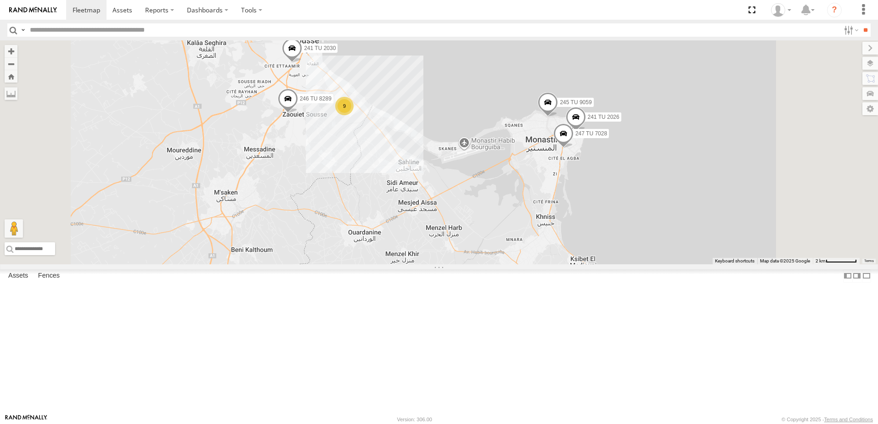
drag, startPoint x: 450, startPoint y: 151, endPoint x: 462, endPoint y: 238, distance: 87.7
click at [462, 237] on div "245 TU 9061 241 TU 2030 246 TU 8289 245 TU 9059 247 TU 7028 241 TU 2026 9" at bounding box center [439, 152] width 878 height 224
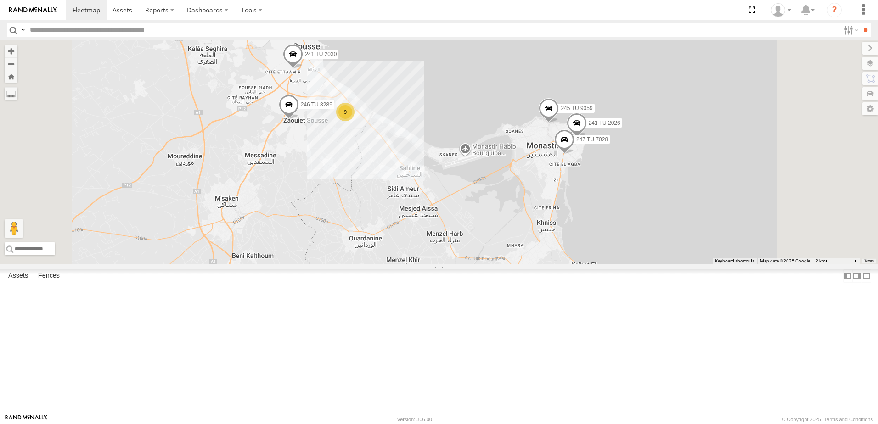
scroll to position [459, 0]
click at [355, 121] on div "9" at bounding box center [345, 112] width 18 height 18
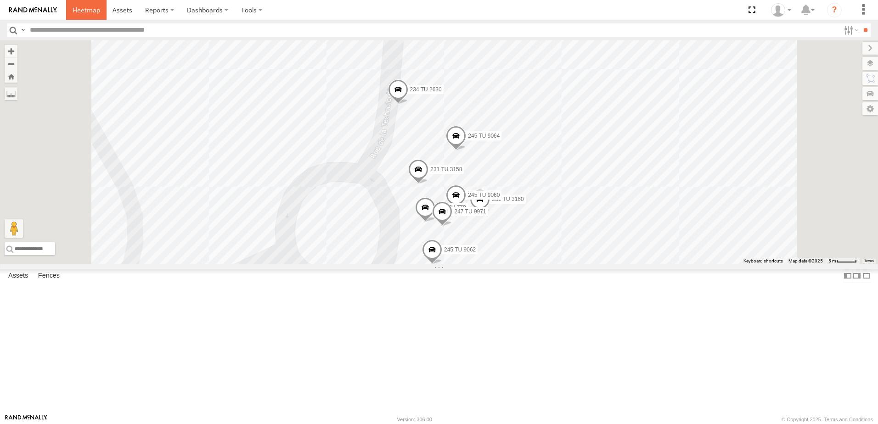
click at [81, 8] on span at bounding box center [87, 10] width 28 height 9
